Goal: Task Accomplishment & Management: Manage account settings

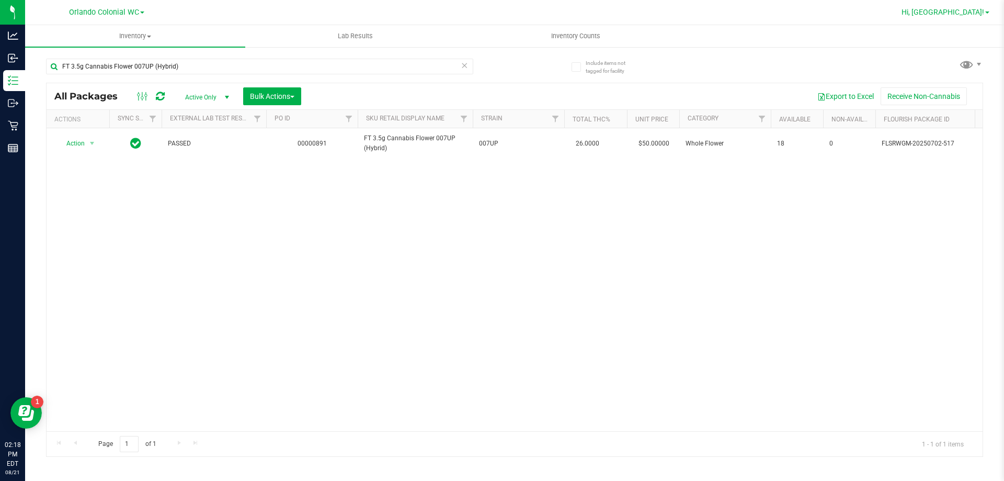
click at [965, 9] on span "Hi, [GEOGRAPHIC_DATA]!" at bounding box center [943, 12] width 83 height 8
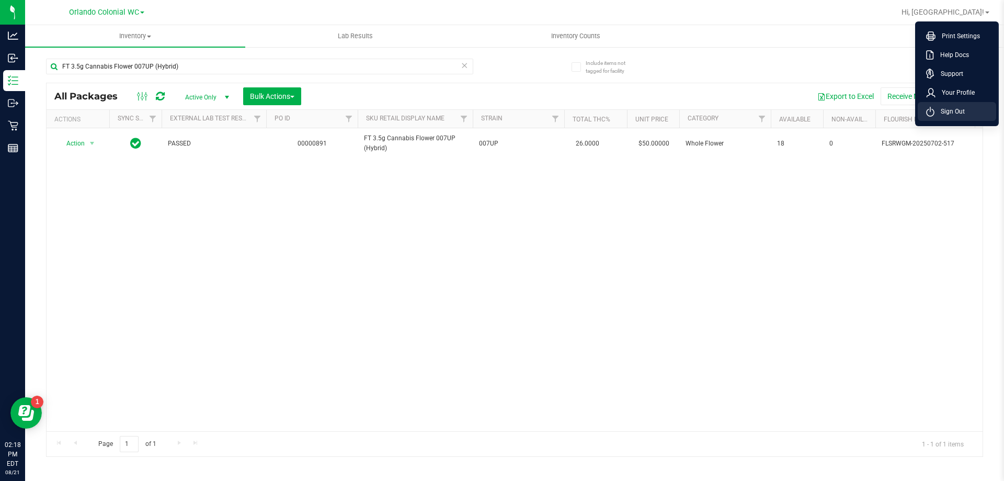
click at [974, 119] on li "Sign Out" at bounding box center [957, 111] width 78 height 19
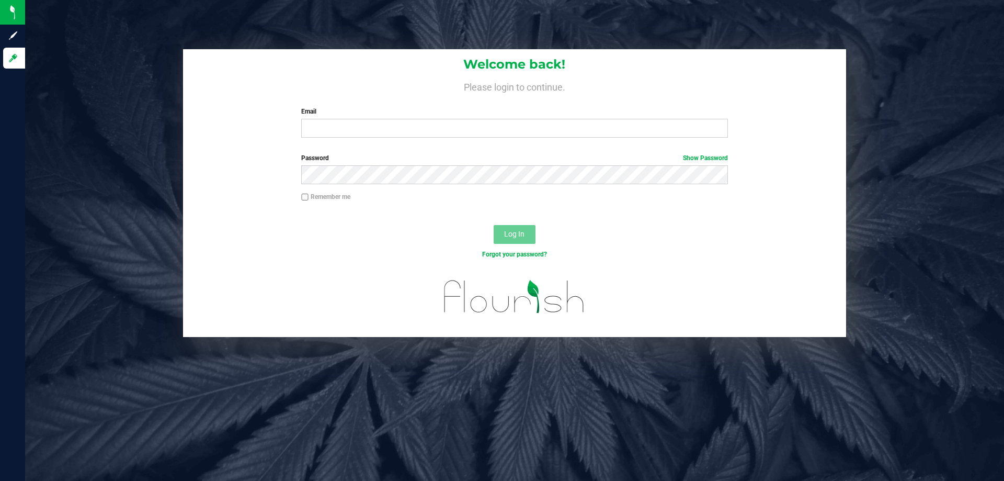
click at [220, 439] on div "Welcome back! Please login to continue. Email Required Please format your email…" at bounding box center [514, 240] width 979 height 481
click at [362, 129] on input "Email" at bounding box center [514, 128] width 426 height 19
type input "relewis@liveparallel.com"
click at [494, 225] on button "Log In" at bounding box center [515, 234] width 42 height 19
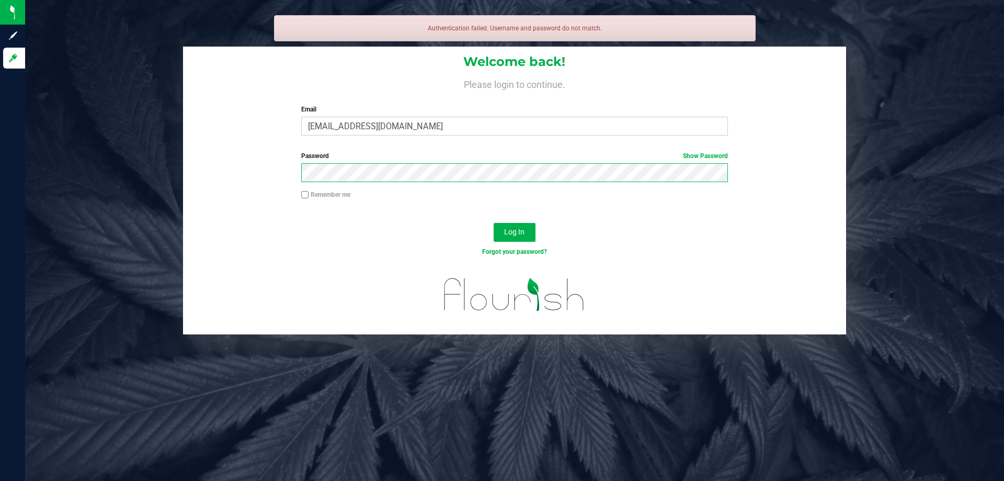
click at [494, 223] on button "Log In" at bounding box center [515, 232] width 42 height 19
